Goal: Feedback & Contribution: Leave review/rating

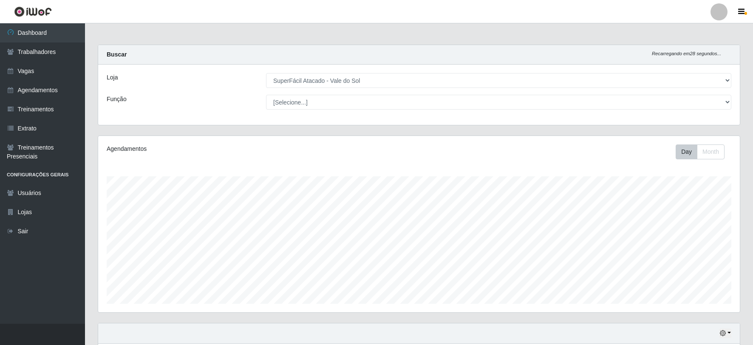
select select "502"
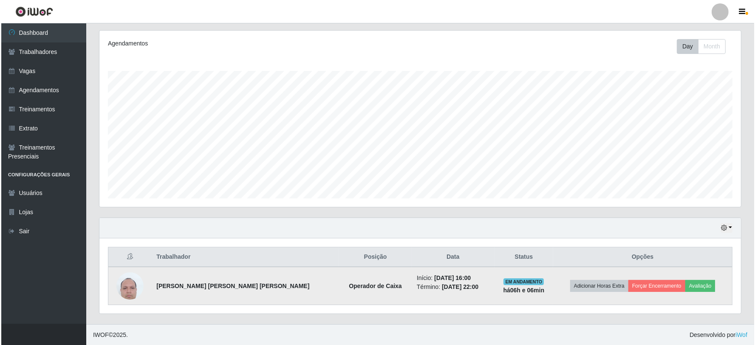
scroll to position [176, 642]
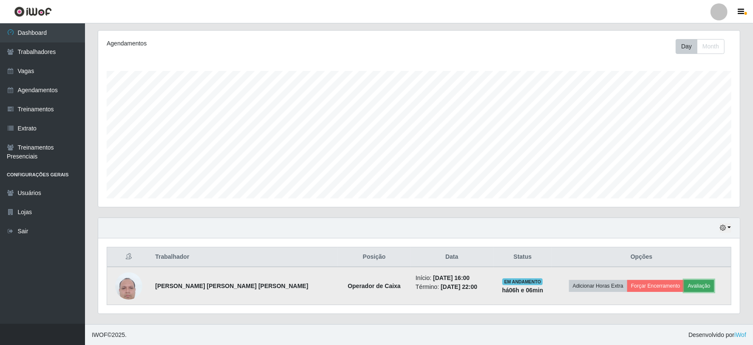
click at [692, 284] on button "Avaliação" at bounding box center [699, 286] width 30 height 12
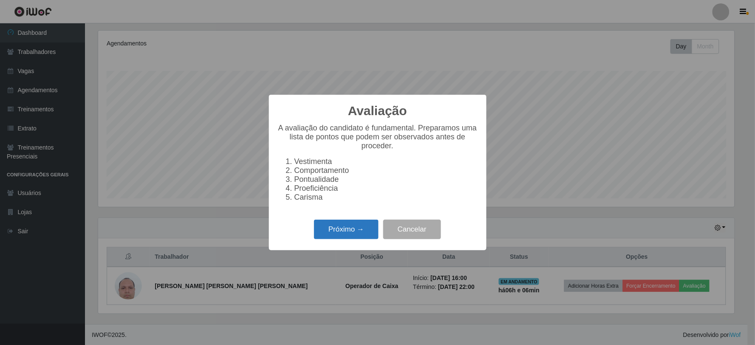
click at [348, 232] on button "Próximo →" at bounding box center [346, 230] width 65 height 20
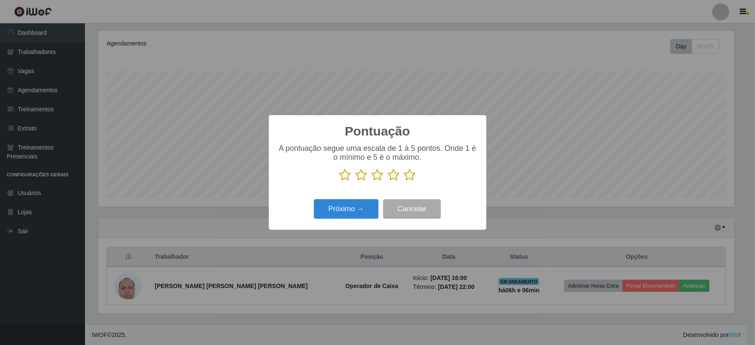
scroll to position [424836, 424376]
click at [410, 172] on icon at bounding box center [410, 175] width 12 height 13
click at [404, 181] on input "radio" at bounding box center [404, 181] width 0 height 0
click at [355, 210] on button "Próximo →" at bounding box center [346, 209] width 65 height 20
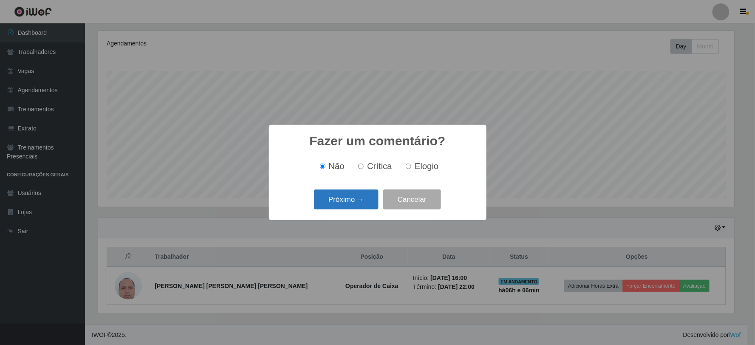
click at [361, 201] on button "Próximo →" at bounding box center [346, 200] width 65 height 20
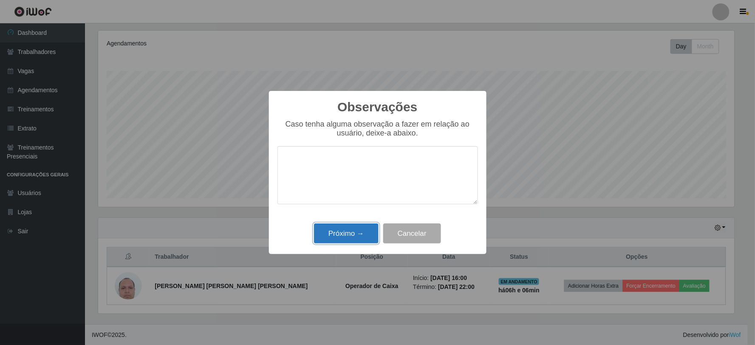
click at [367, 239] on button "Próximo →" at bounding box center [346, 234] width 65 height 20
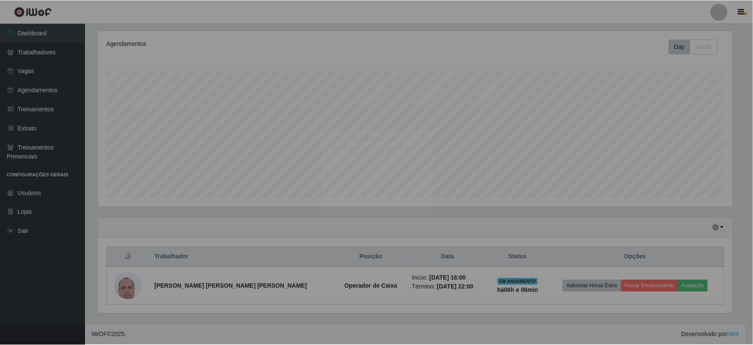
scroll to position [176, 642]
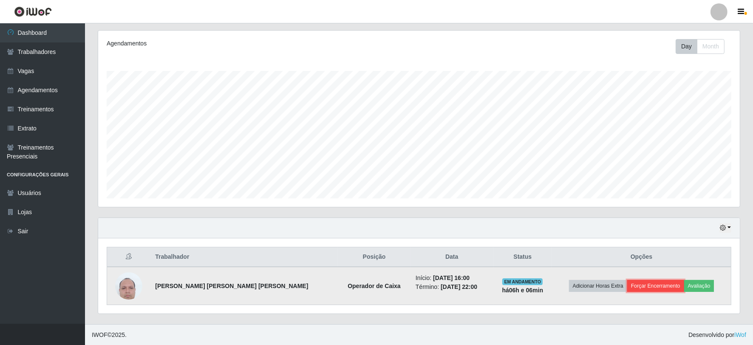
click at [642, 288] on button "Forçar Encerramento" at bounding box center [655, 286] width 57 height 12
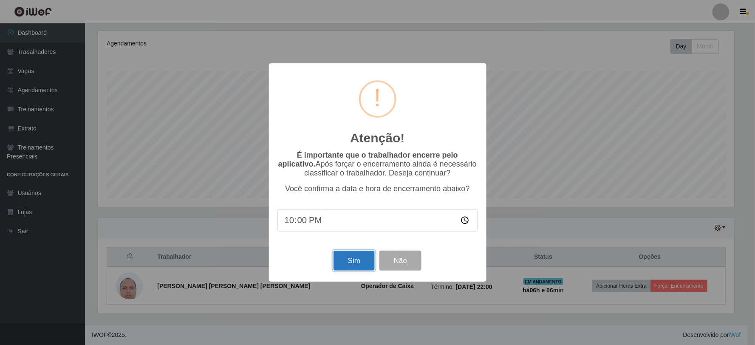
click at [354, 258] on button "Sim" at bounding box center [354, 261] width 41 height 20
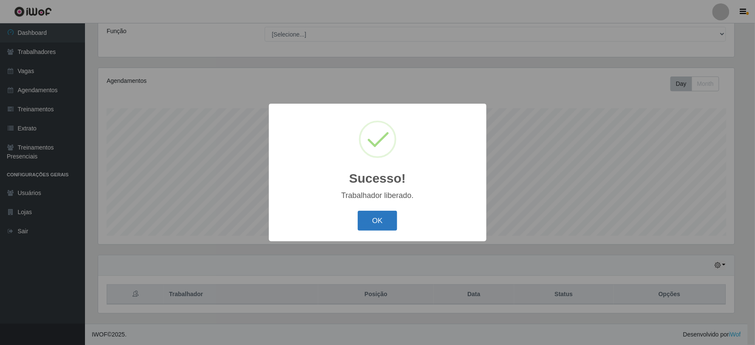
click at [383, 223] on button "OK" at bounding box center [378, 221] width 40 height 20
